Goal: Information Seeking & Learning: Learn about a topic

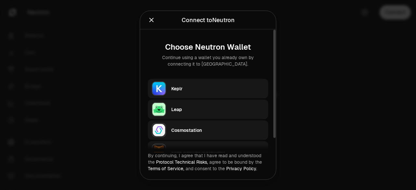
click at [199, 87] on div "Keplr" at bounding box center [217, 88] width 93 height 6
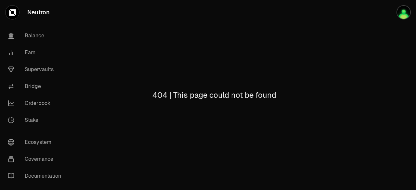
click at [34, 63] on link "Supervaults" at bounding box center [37, 69] width 68 height 17
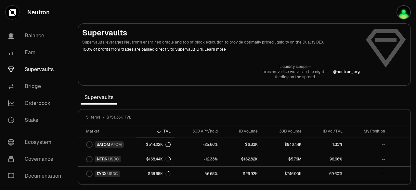
click at [285, 68] on p "Liquidity sleeps—" at bounding box center [294, 66] width 65 height 5
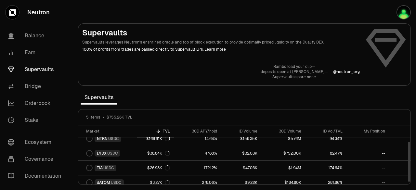
scroll to position [24, 0]
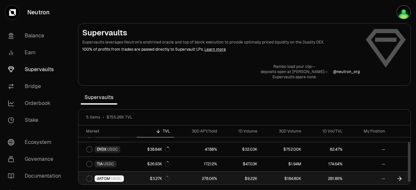
click at [88, 180] on div at bounding box center [89, 178] width 6 height 6
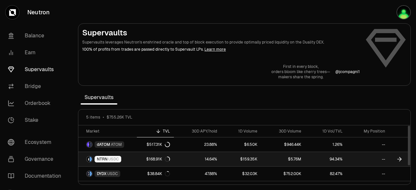
click at [117, 159] on span "USDC" at bounding box center [113, 158] width 11 height 5
